Goal: Task Accomplishment & Management: Manage account settings

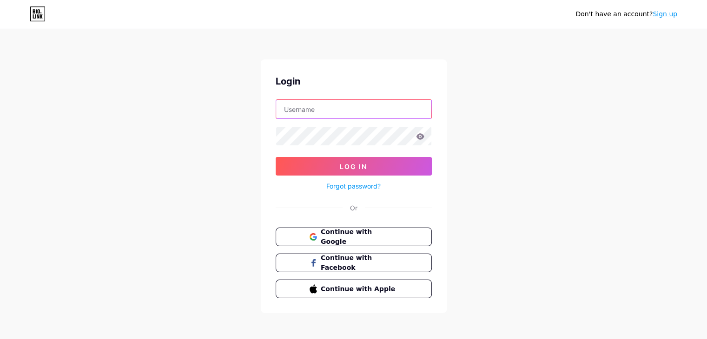
click at [323, 109] on input "text" at bounding box center [353, 109] width 155 height 19
type input "[PERSON_NAME][EMAIL_ADDRESS][DOMAIN_NAME]"
click at [422, 136] on icon at bounding box center [420, 136] width 8 height 6
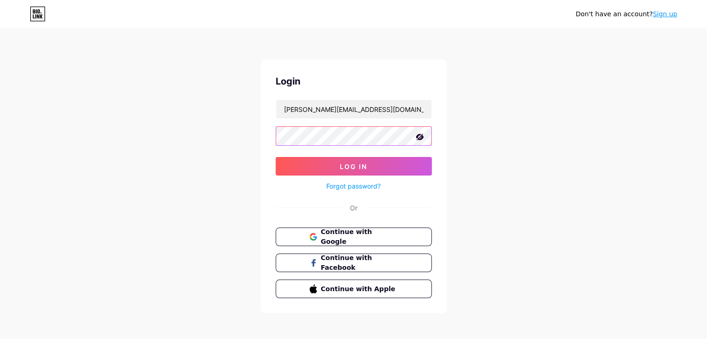
click at [276, 157] on button "Log In" at bounding box center [354, 166] width 156 height 19
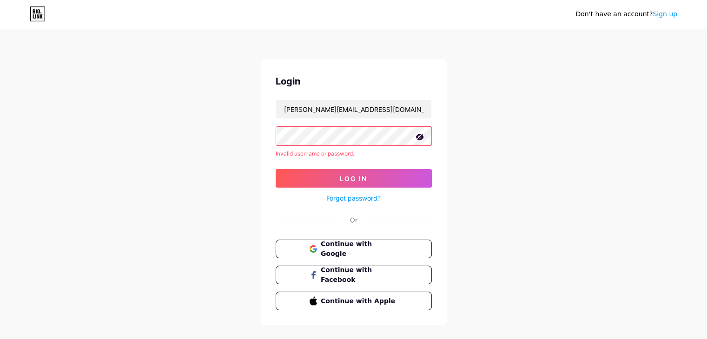
click at [256, 123] on div "Don't have an account? Sign up Login [PERSON_NAME][EMAIL_ADDRESS][DOMAIN_NAME] …" at bounding box center [353, 177] width 707 height 355
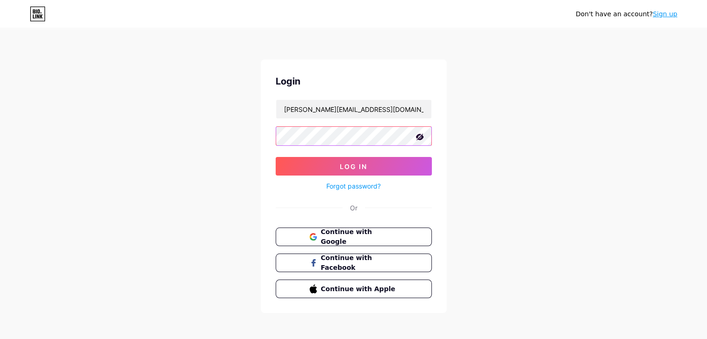
click at [276, 157] on button "Log In" at bounding box center [354, 166] width 156 height 19
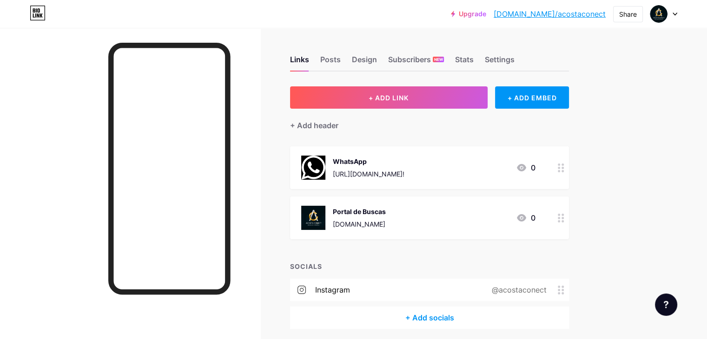
click at [386, 212] on div "Portal de Buscas" at bounding box center [359, 212] width 53 height 10
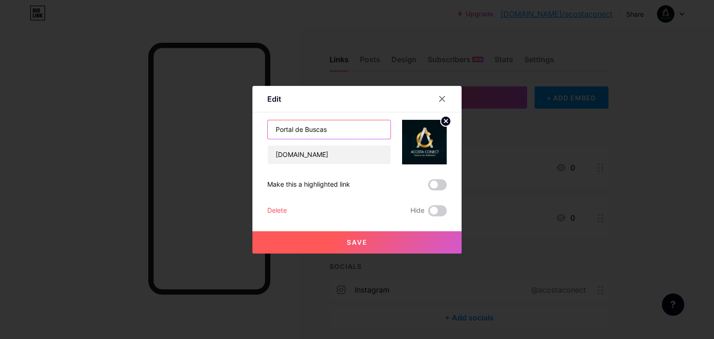
drag, startPoint x: 339, startPoint y: 127, endPoint x: 260, endPoint y: 116, distance: 79.8
click at [260, 116] on div "Edit Content YouTube Play YouTube video without leaving your page. ADD Vimeo Pl…" at bounding box center [356, 170] width 209 height 168
type input "Encontre um Imóvel"
click at [440, 120] on circle at bounding box center [445, 121] width 10 height 10
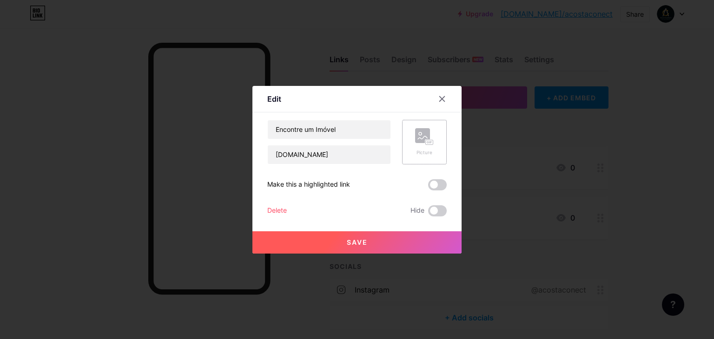
click at [426, 140] on rect at bounding box center [429, 142] width 7 height 5
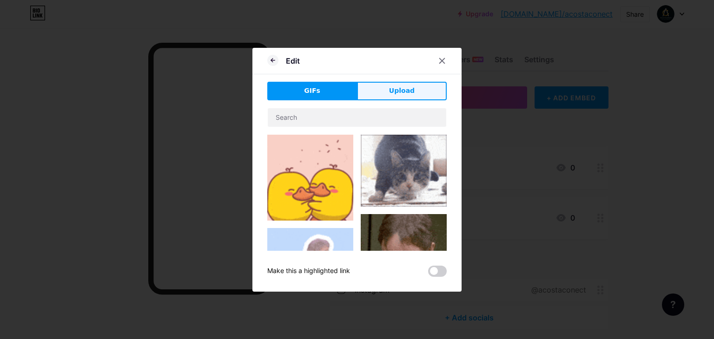
click at [389, 92] on span "Upload" at bounding box center [402, 91] width 26 height 10
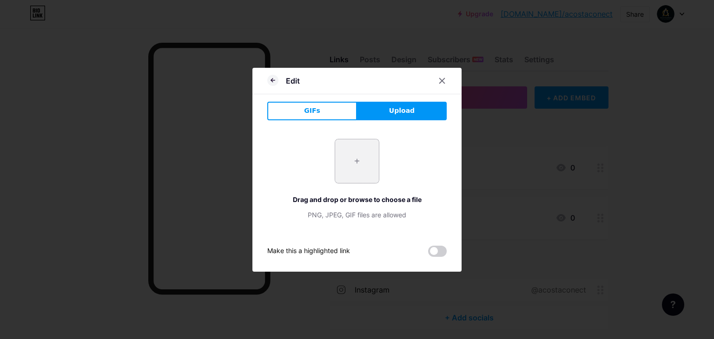
click at [350, 168] on input "file" at bounding box center [357, 161] width 44 height 44
click at [354, 164] on input "file" at bounding box center [357, 161] width 44 height 44
type input "C:\fakepath\acostaicone.png"
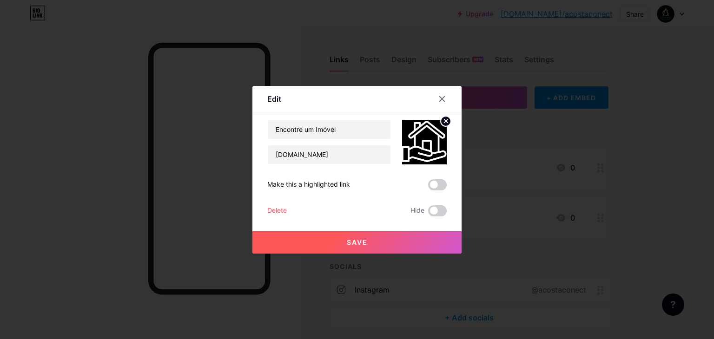
click at [355, 243] on span "Save" at bounding box center [357, 242] width 21 height 8
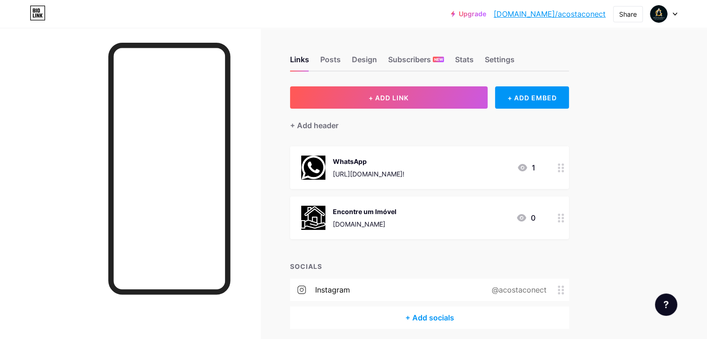
click at [325, 158] on img at bounding box center [313, 168] width 24 height 24
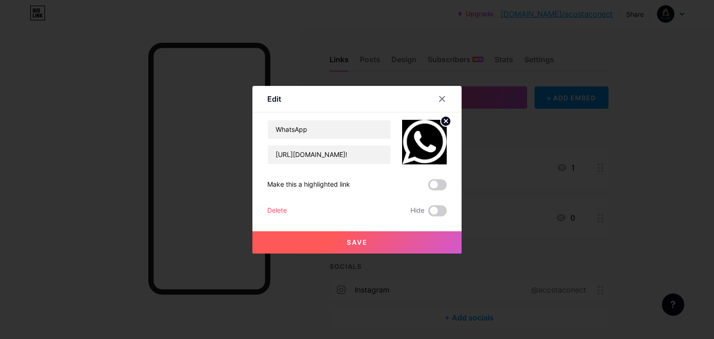
click at [444, 120] on icon at bounding box center [445, 120] width 3 height 3
click at [426, 140] on rect at bounding box center [429, 142] width 7 height 5
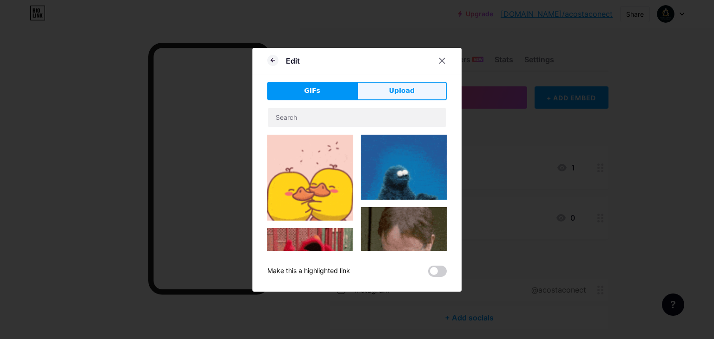
click at [382, 93] on button "Upload" at bounding box center [402, 91] width 90 height 19
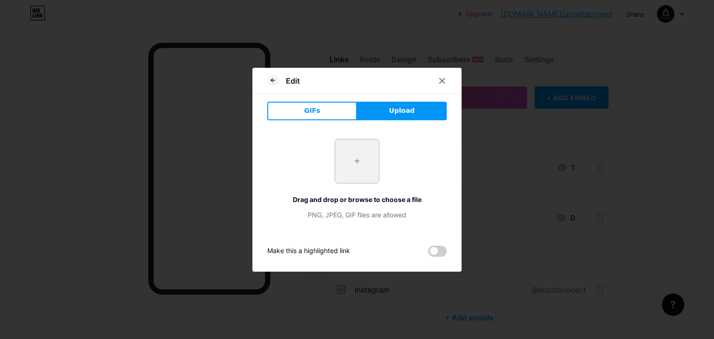
click at [362, 160] on input "file" at bounding box center [357, 161] width 44 height 44
type input "C:\fakepath\whatsapp.png"
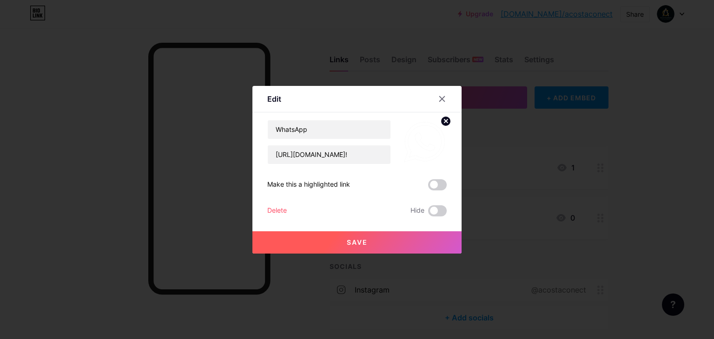
click at [350, 242] on span "Save" at bounding box center [357, 242] width 21 height 8
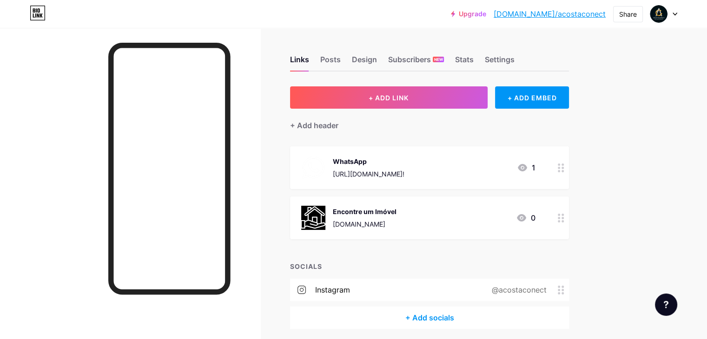
click at [325, 213] on img at bounding box center [313, 218] width 24 height 24
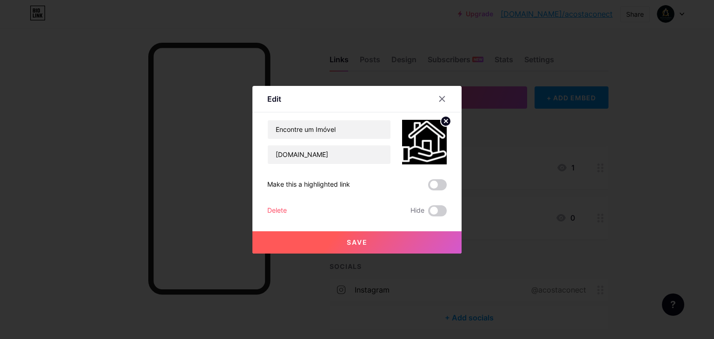
click at [440, 120] on circle at bounding box center [445, 121] width 10 height 10
click at [421, 136] on rect at bounding box center [422, 135] width 15 height 15
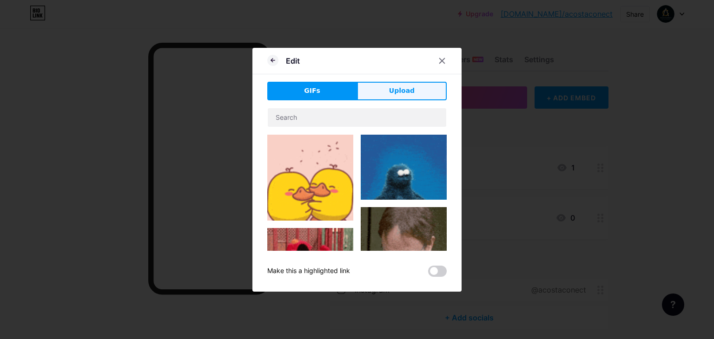
click at [394, 88] on span "Upload" at bounding box center [402, 91] width 26 height 10
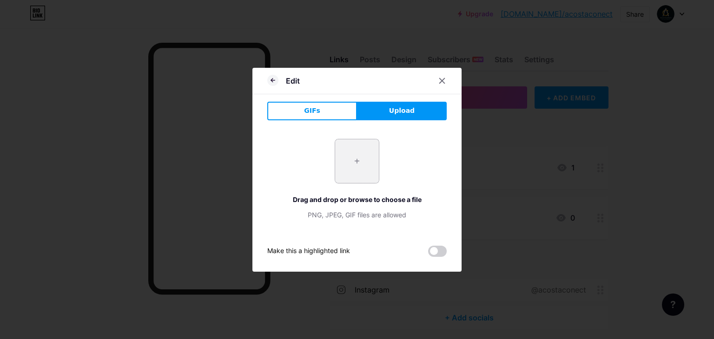
click at [359, 162] on input "file" at bounding box center [357, 161] width 44 height 44
type input "C:\fakepath\acostaicone.png"
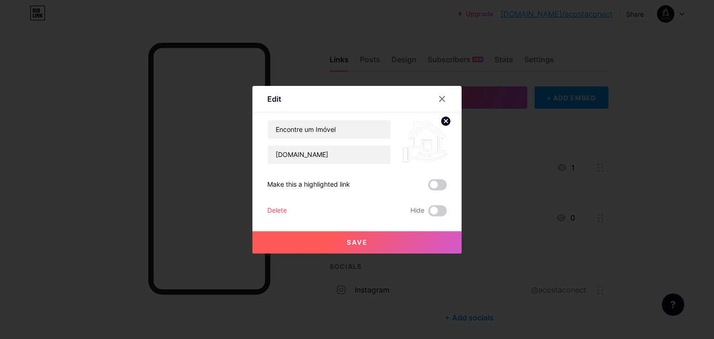
click at [331, 245] on button "Save" at bounding box center [356, 242] width 209 height 22
